Goal: Register for event/course

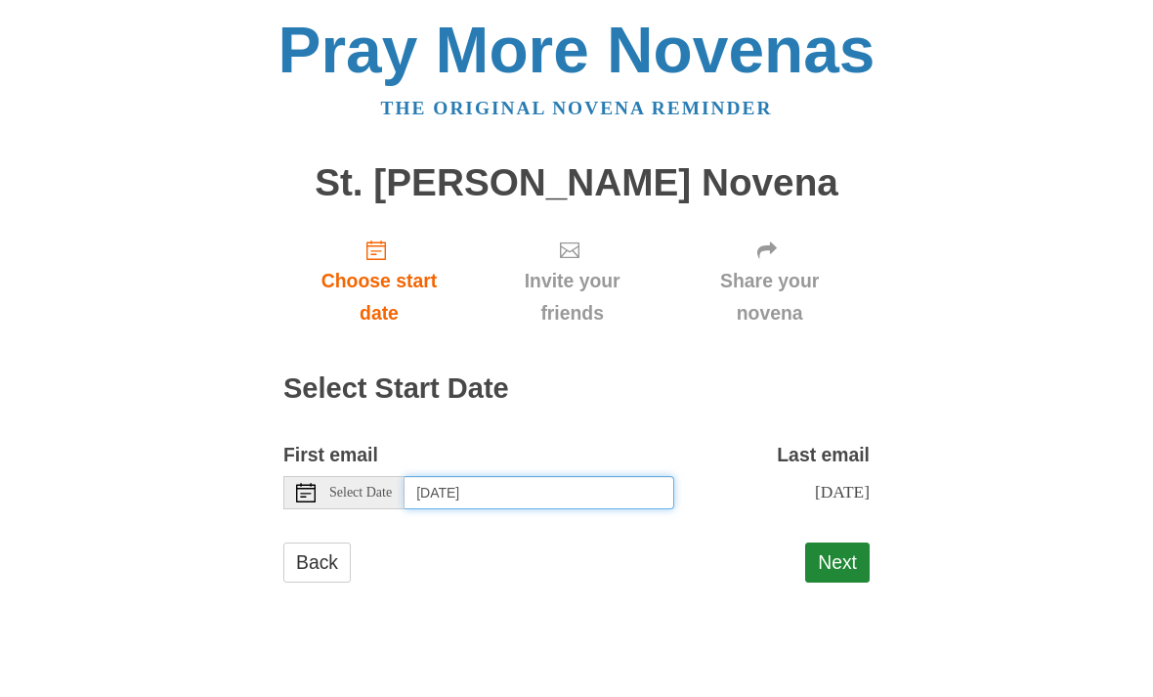
click at [619, 482] on input "[DATE]" at bounding box center [539, 492] width 270 height 33
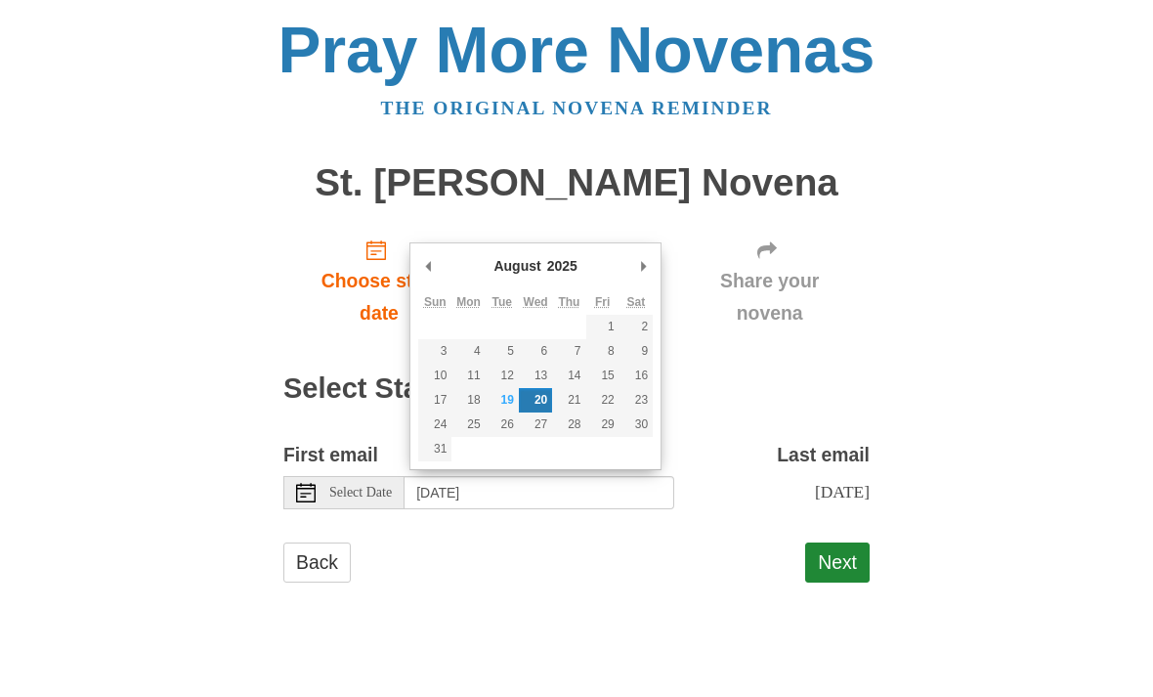
click at [854, 560] on button "Next" at bounding box center [837, 562] width 64 height 40
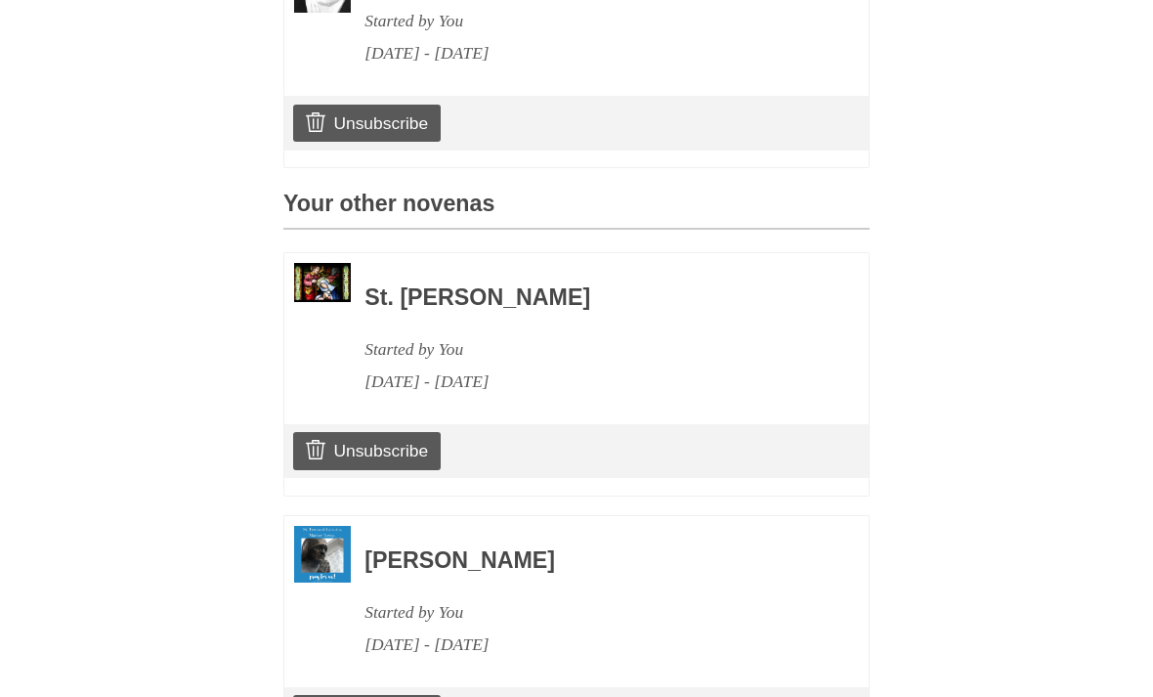
scroll to position [681, 0]
click at [405, 440] on link "Unsubscribe" at bounding box center [367, 451] width 148 height 37
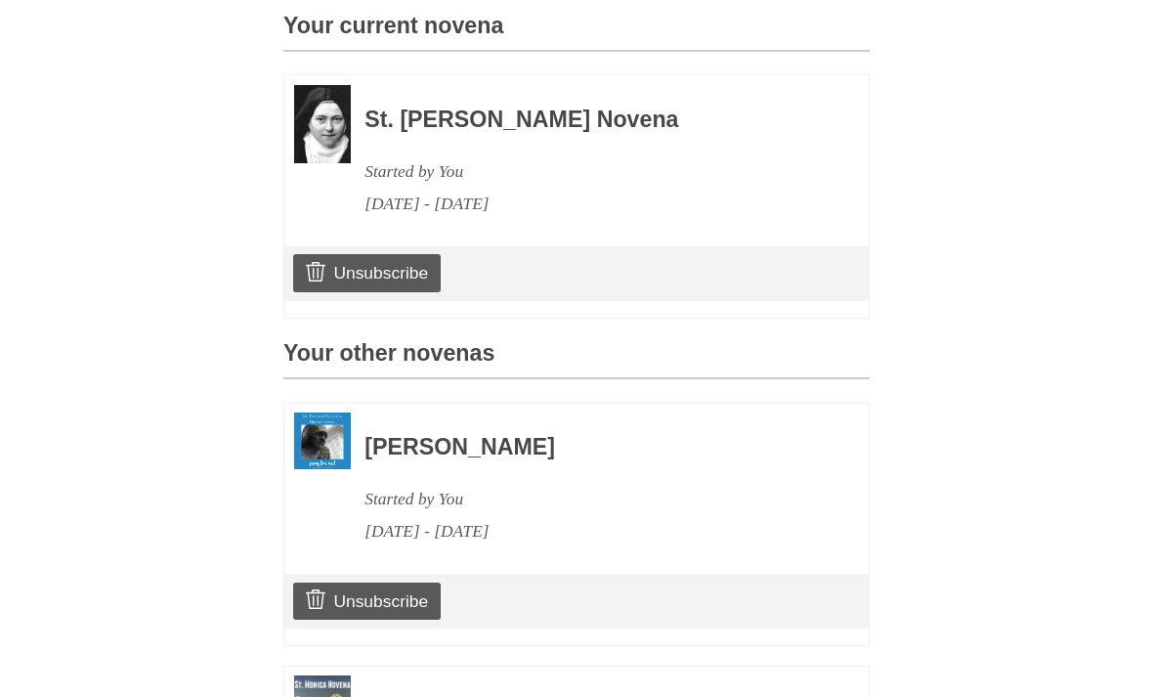
scroll to position [675, 0]
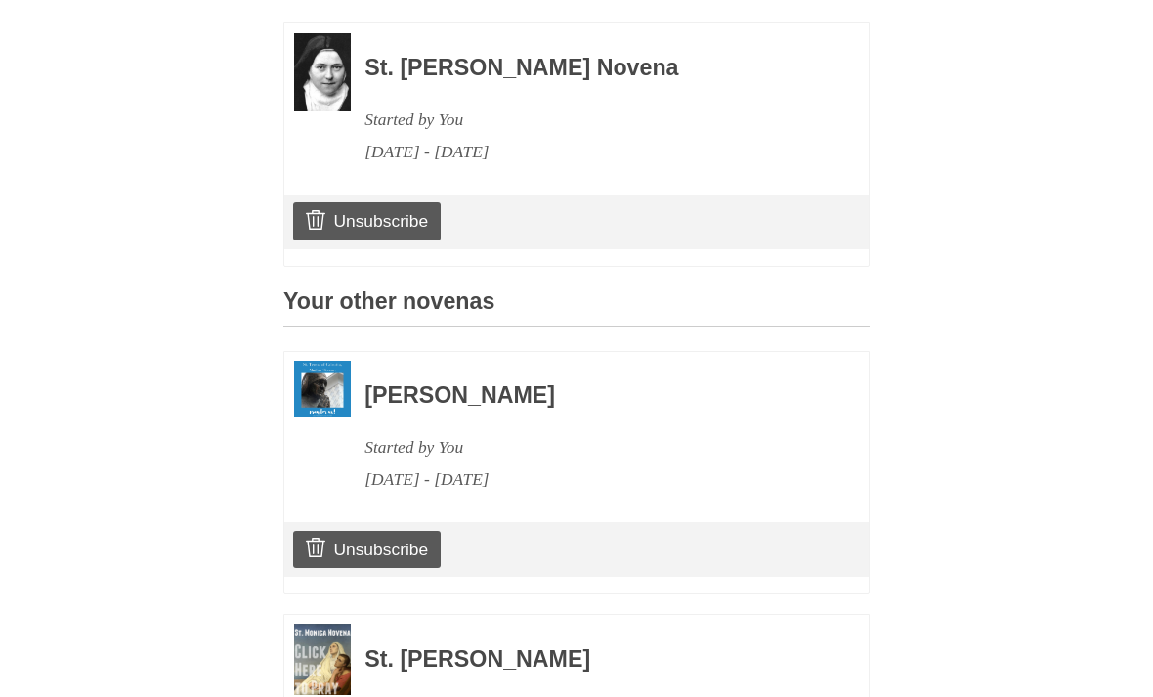
click at [409, 546] on link "Unsubscribe" at bounding box center [367, 550] width 148 height 37
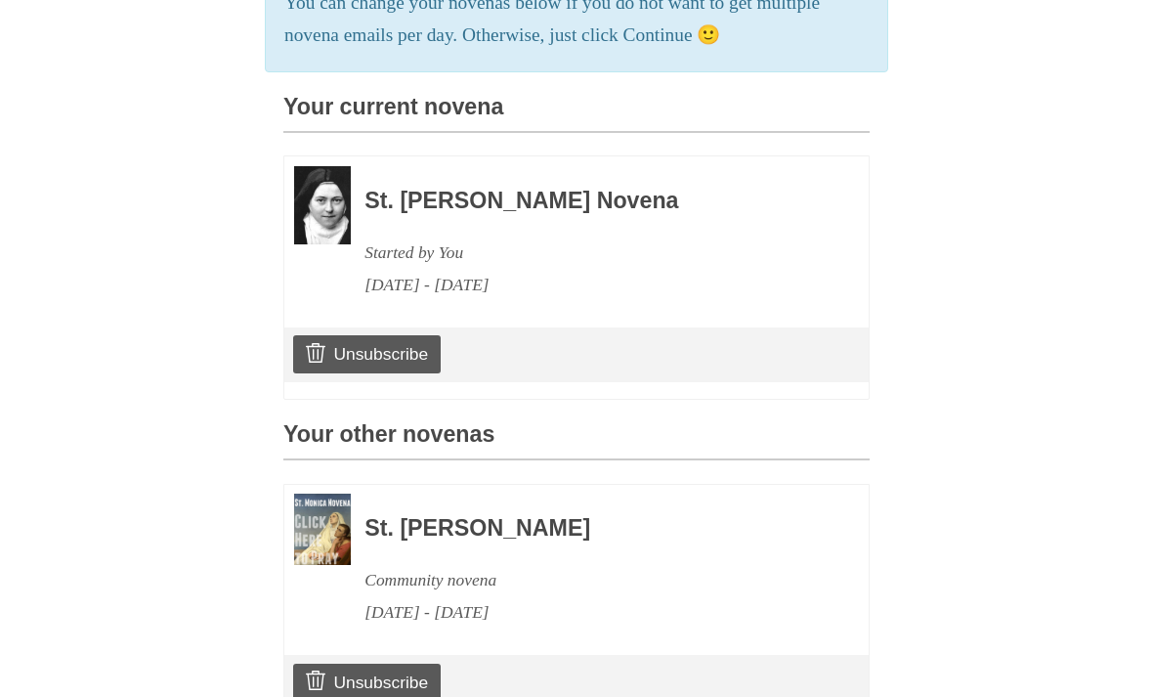
scroll to position [612, 0]
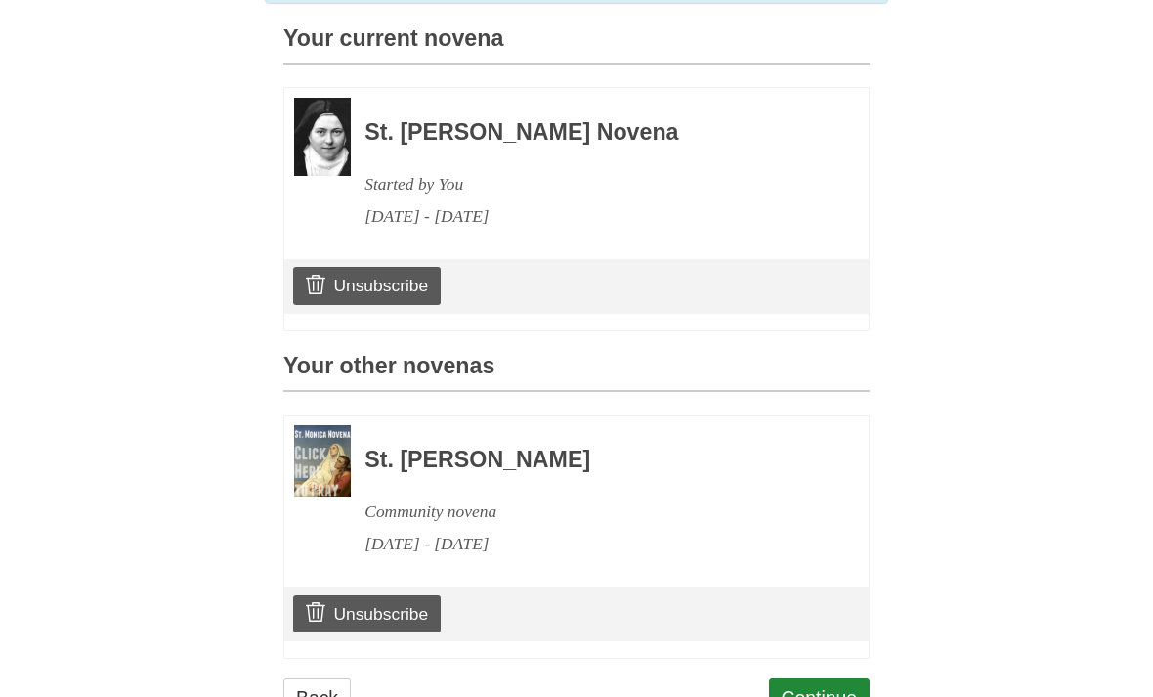
click at [820, 681] on link "Continue" at bounding box center [820, 698] width 102 height 40
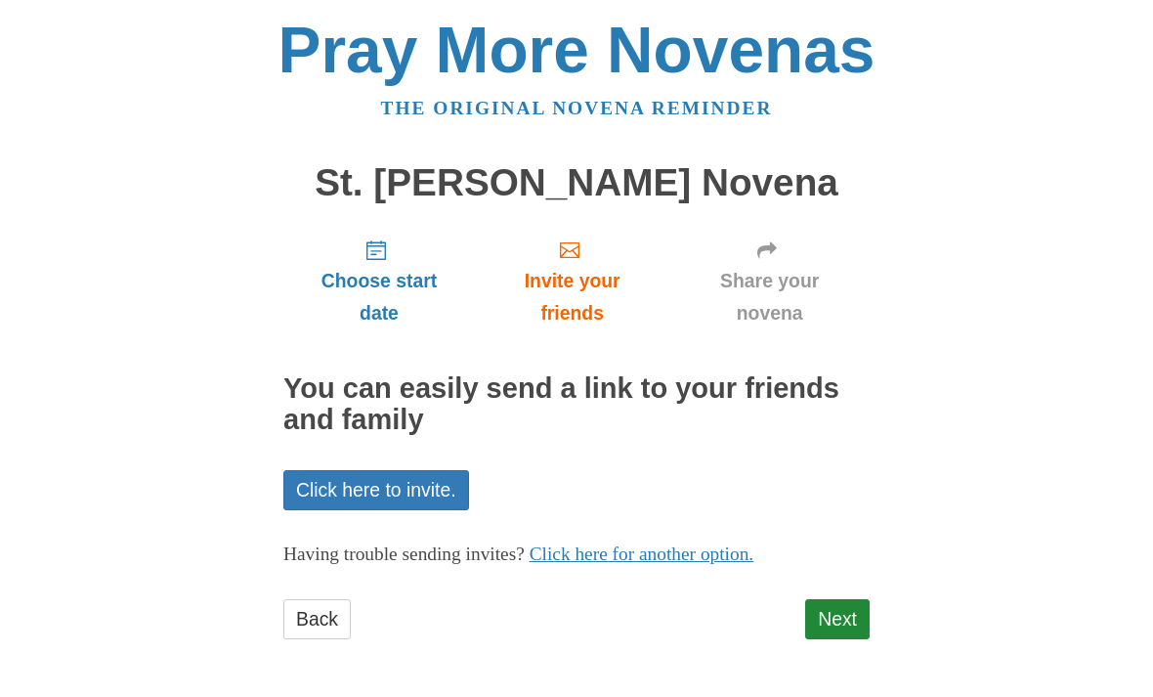
click at [854, 606] on link "Next" at bounding box center [837, 619] width 64 height 40
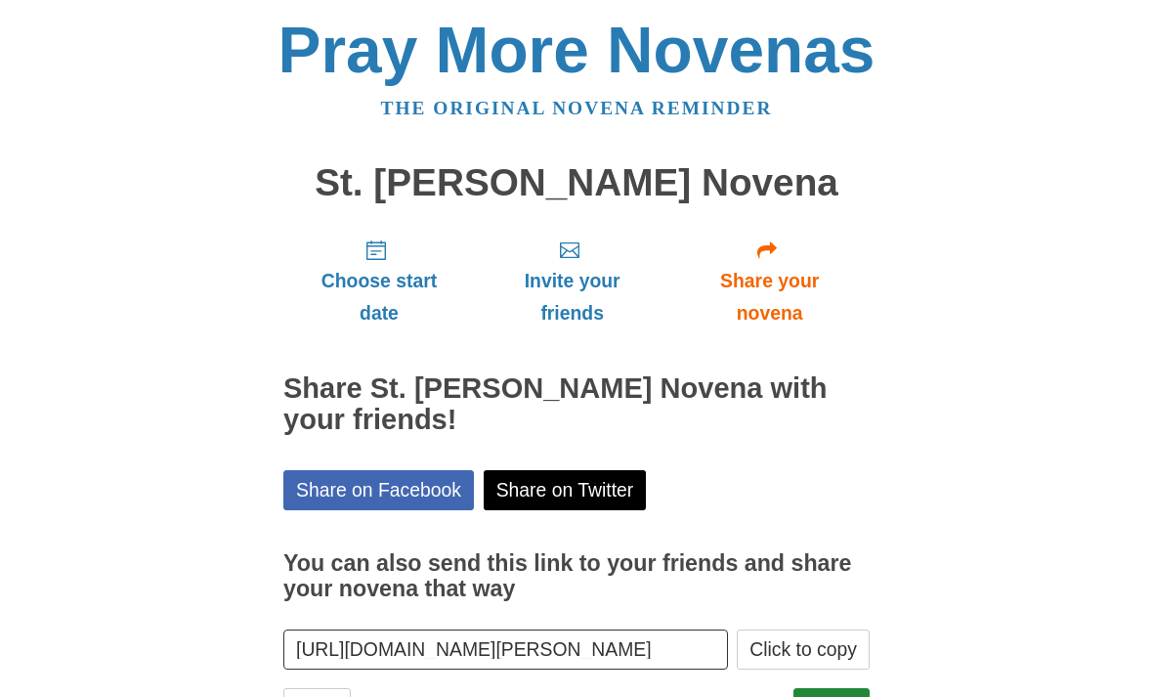
scroll to position [18, 0]
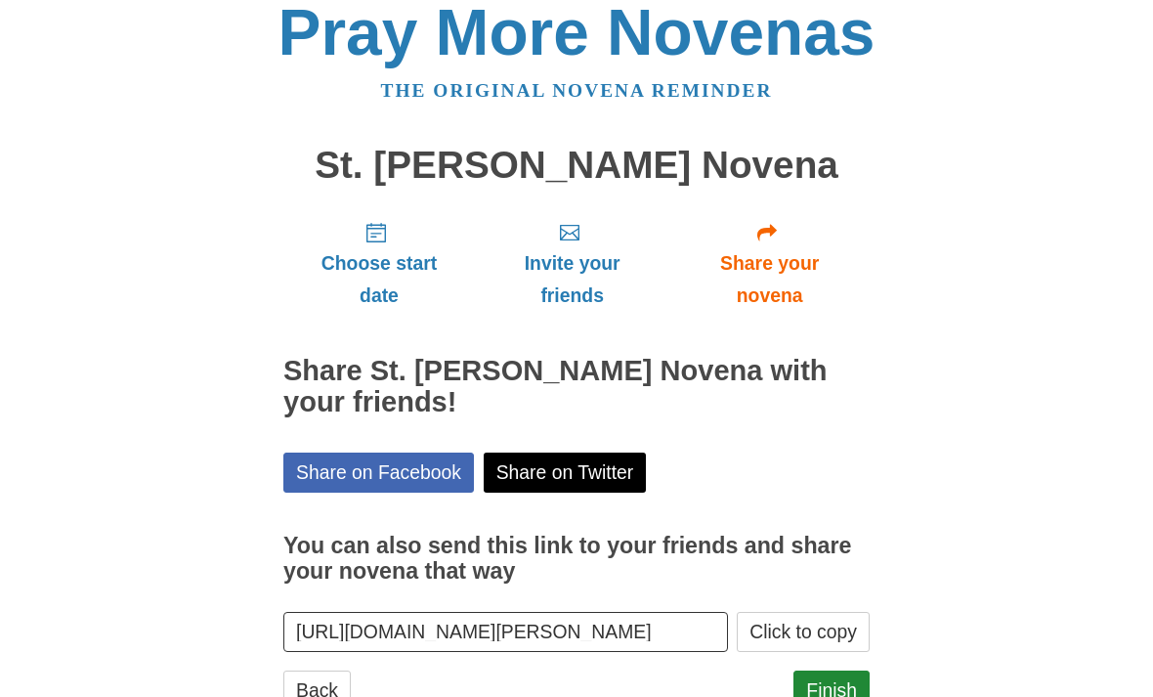
click at [856, 675] on link "Finish" at bounding box center [831, 690] width 76 height 40
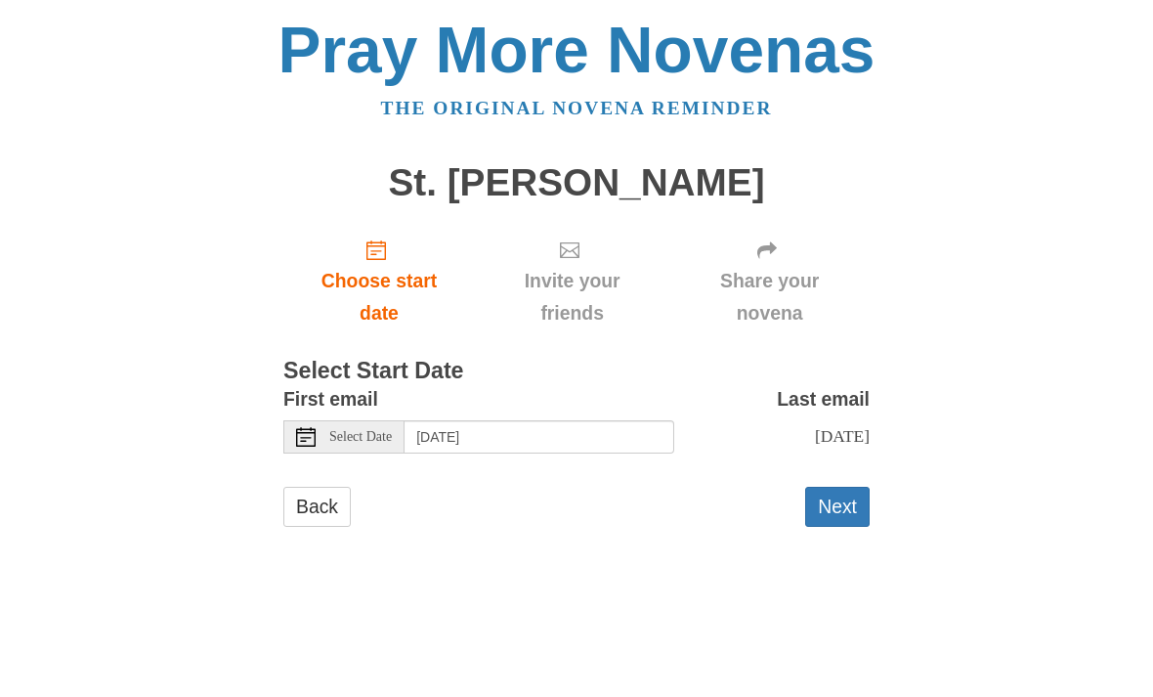
click at [843, 500] on button "Next" at bounding box center [837, 507] width 64 height 40
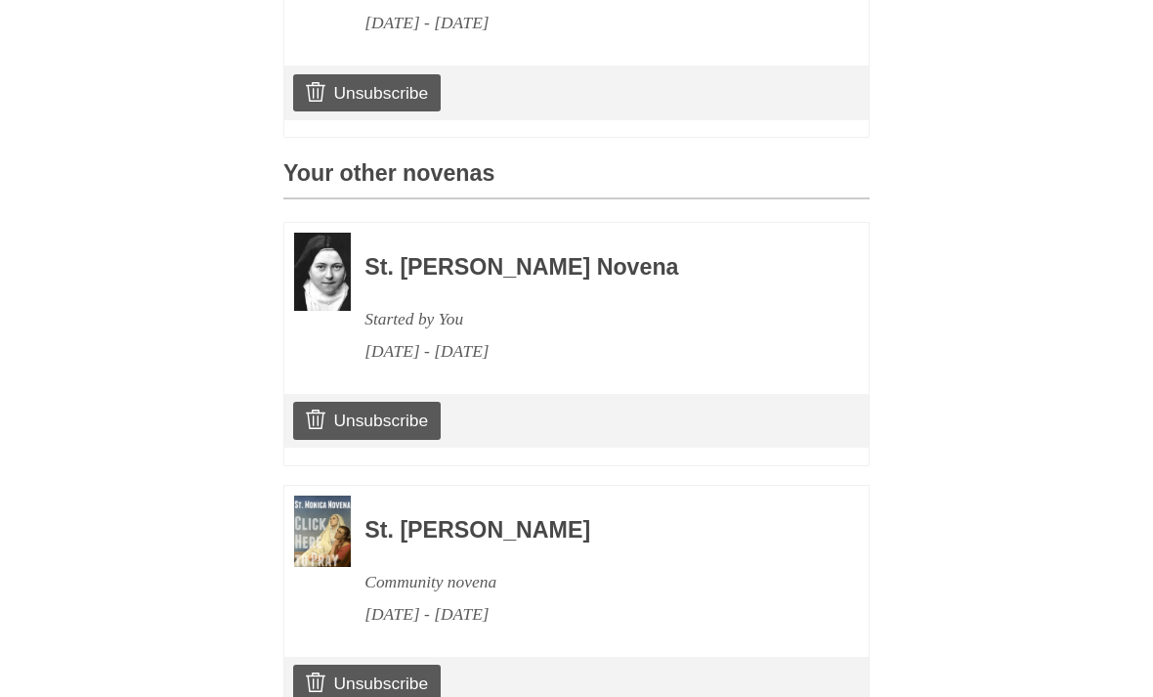
scroll to position [781, 0]
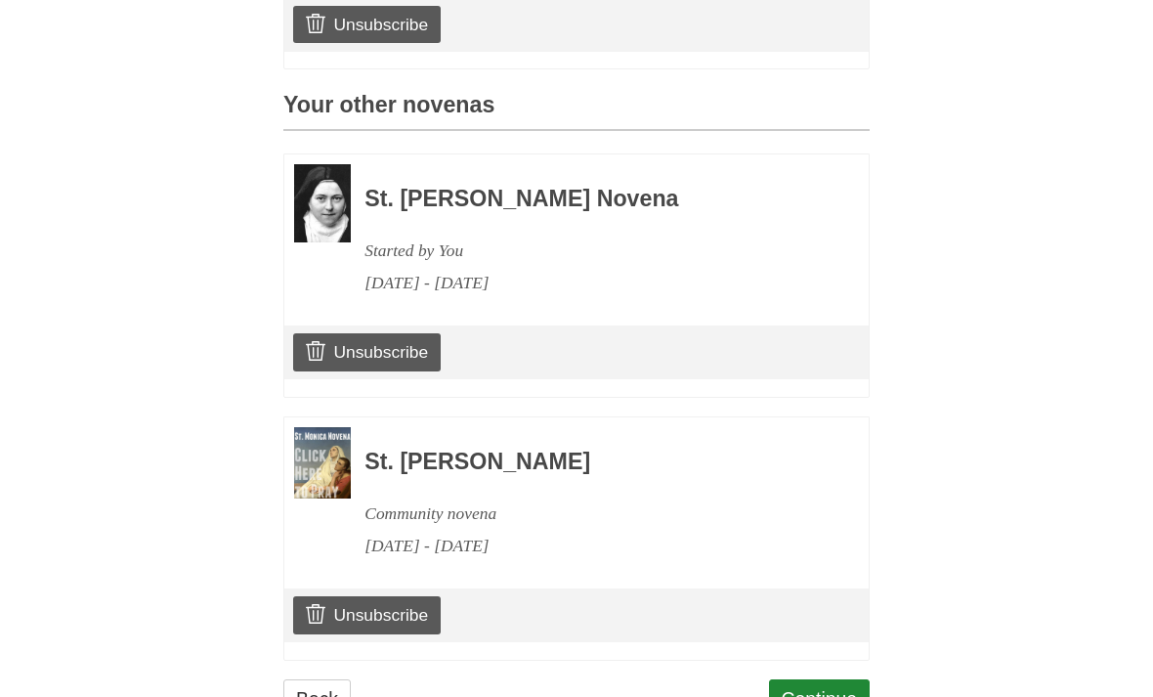
click at [832, 684] on link "Continue" at bounding box center [820, 699] width 102 height 40
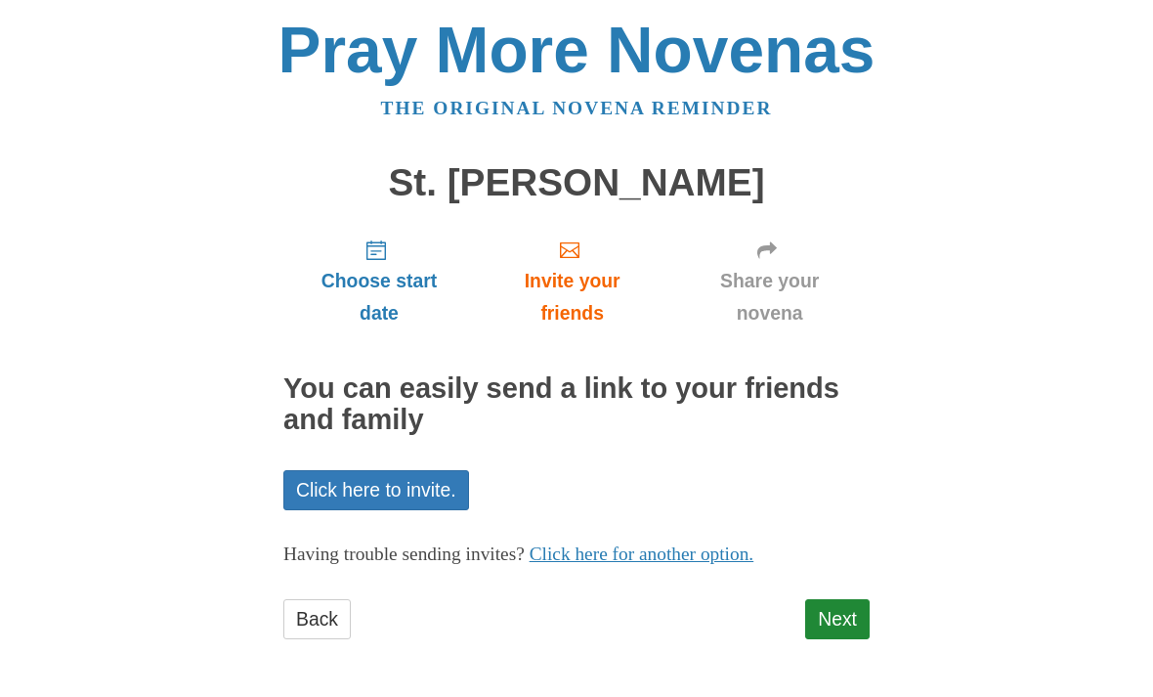
click at [847, 612] on link "Next" at bounding box center [837, 619] width 64 height 40
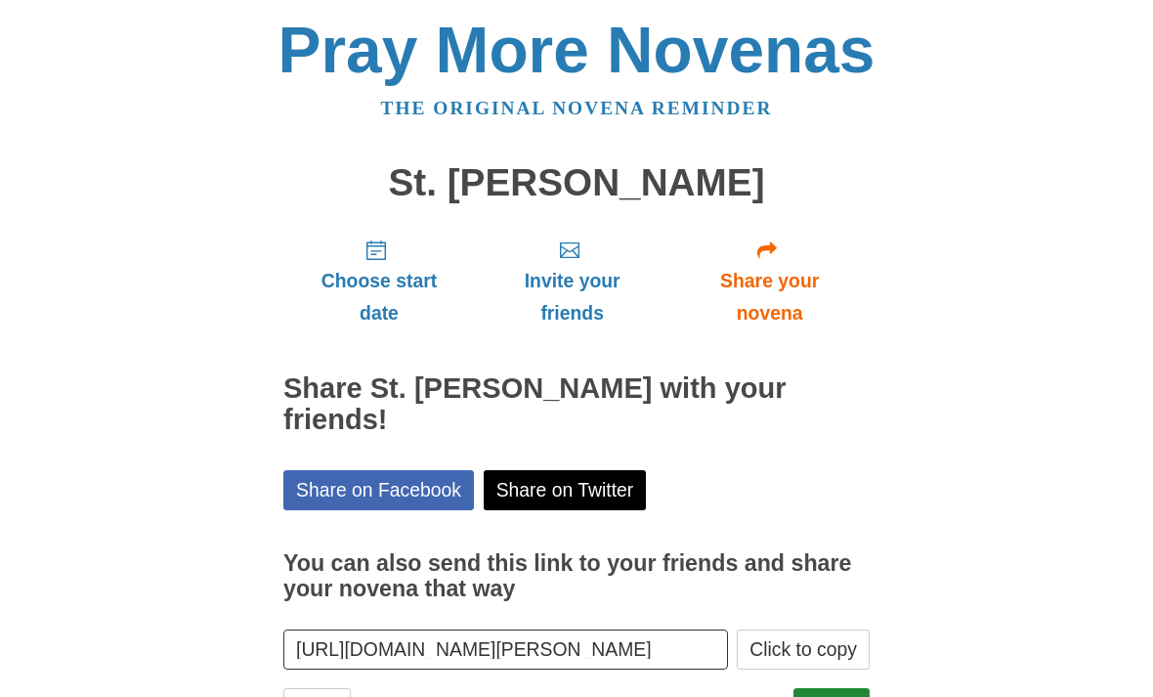
click at [839, 688] on link "Finish" at bounding box center [831, 708] width 76 height 40
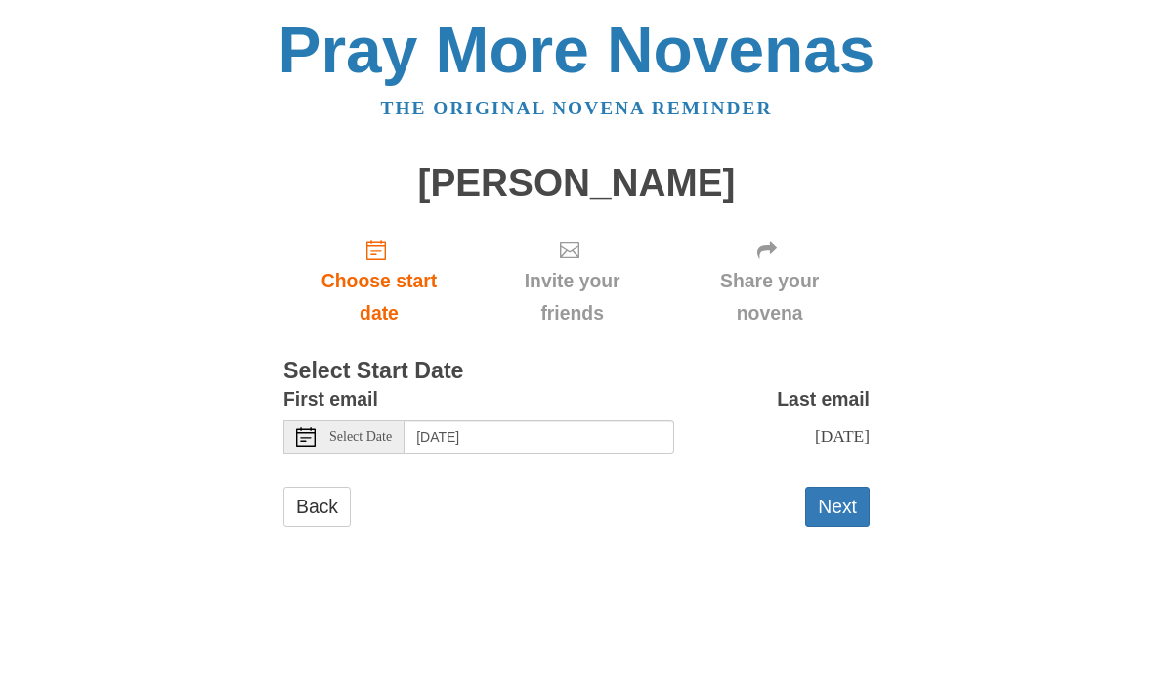
click at [844, 504] on button "Next" at bounding box center [837, 507] width 64 height 40
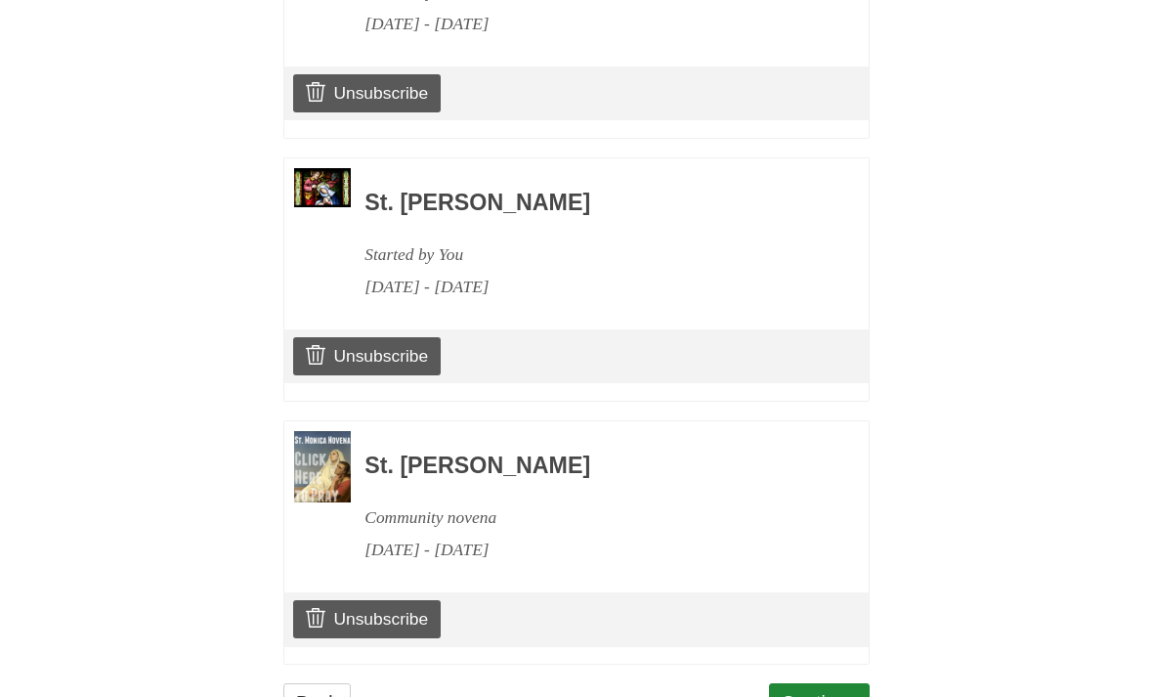
scroll to position [1042, 0]
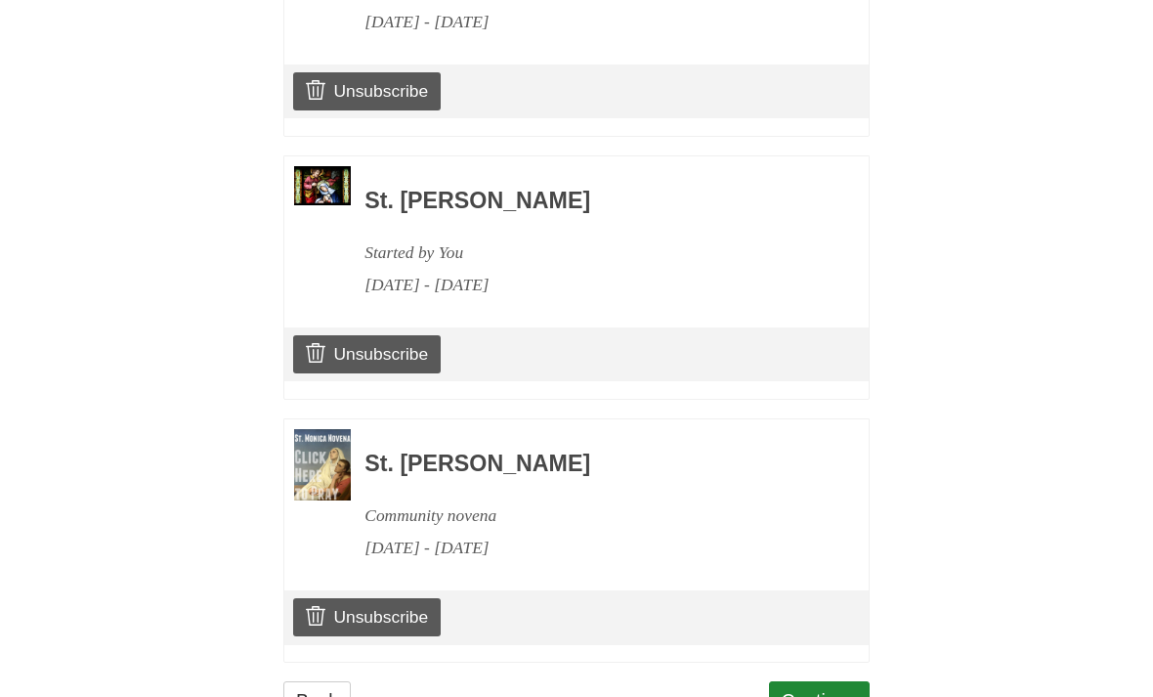
click at [834, 688] on link "Continue" at bounding box center [820, 701] width 102 height 40
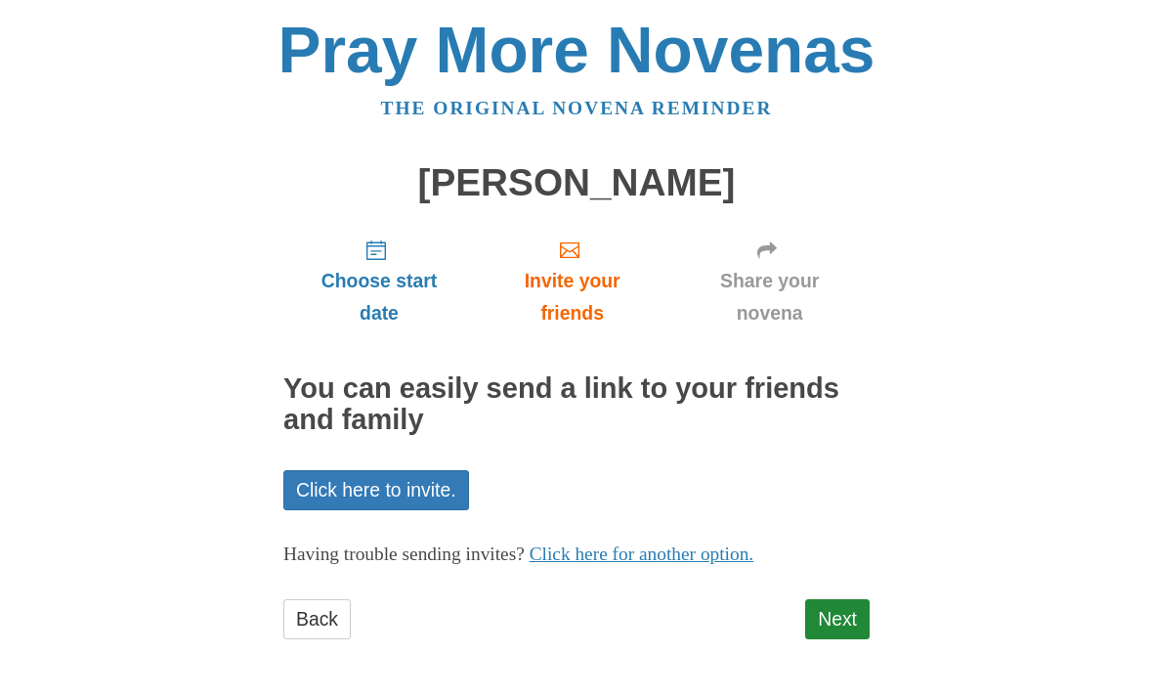
click at [853, 613] on link "Next" at bounding box center [837, 619] width 64 height 40
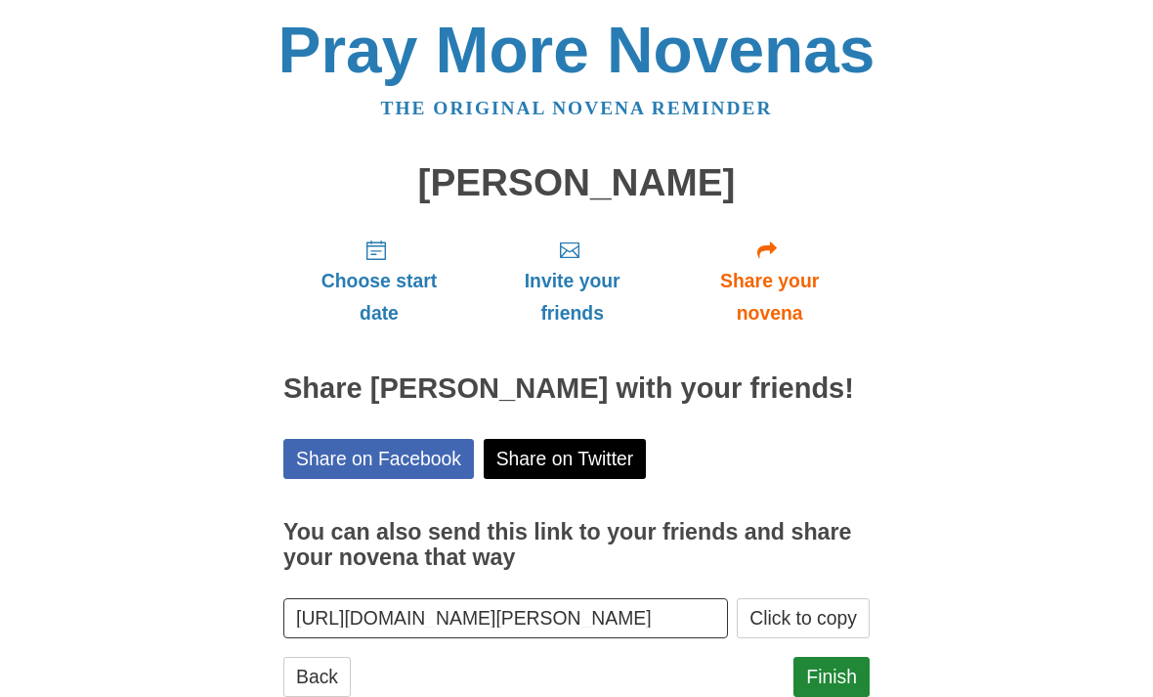
click at [860, 691] on link "Finish" at bounding box center [831, 677] width 76 height 40
